Goal: Task Accomplishment & Management: Manage account settings

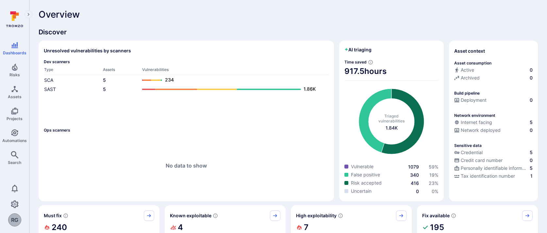
click at [13, 218] on div "RG" at bounding box center [14, 219] width 13 height 13
click at [22, 218] on link "Logout" at bounding box center [26, 219] width 15 height 7
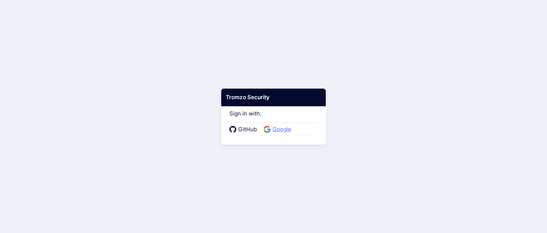
click at [272, 128] on span "Google" at bounding box center [281, 129] width 23 height 8
